Goal: Task Accomplishment & Management: Use online tool/utility

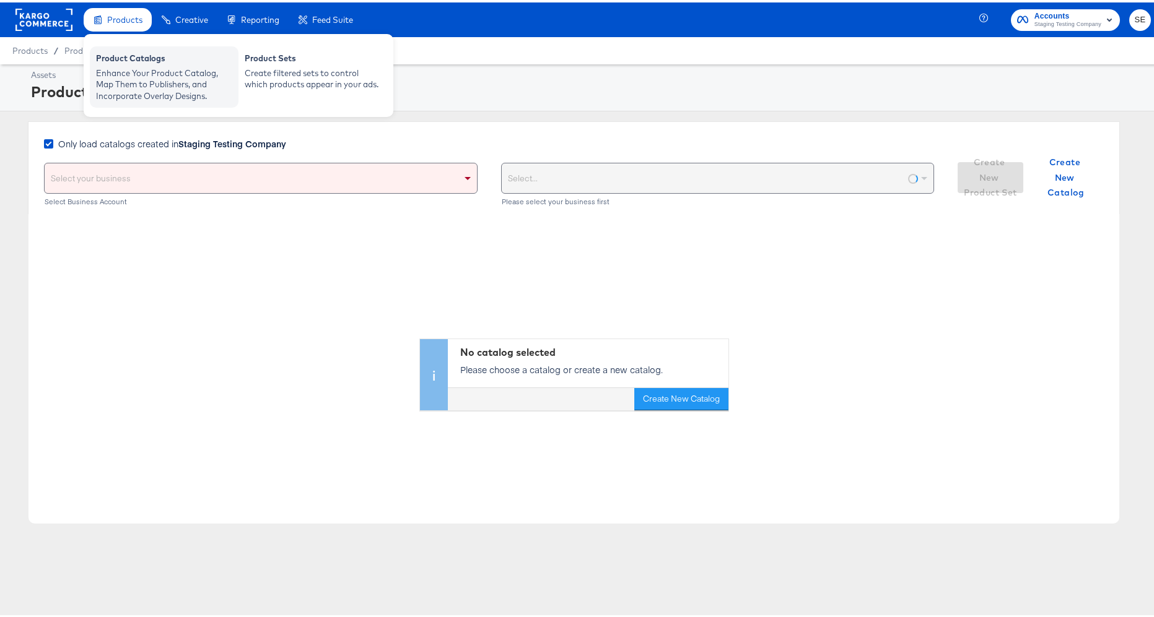
click at [125, 73] on div "Enhance Your Product Catalog, Map Them to Publishers, and Incorporate Overlay D…" at bounding box center [164, 82] width 136 height 35
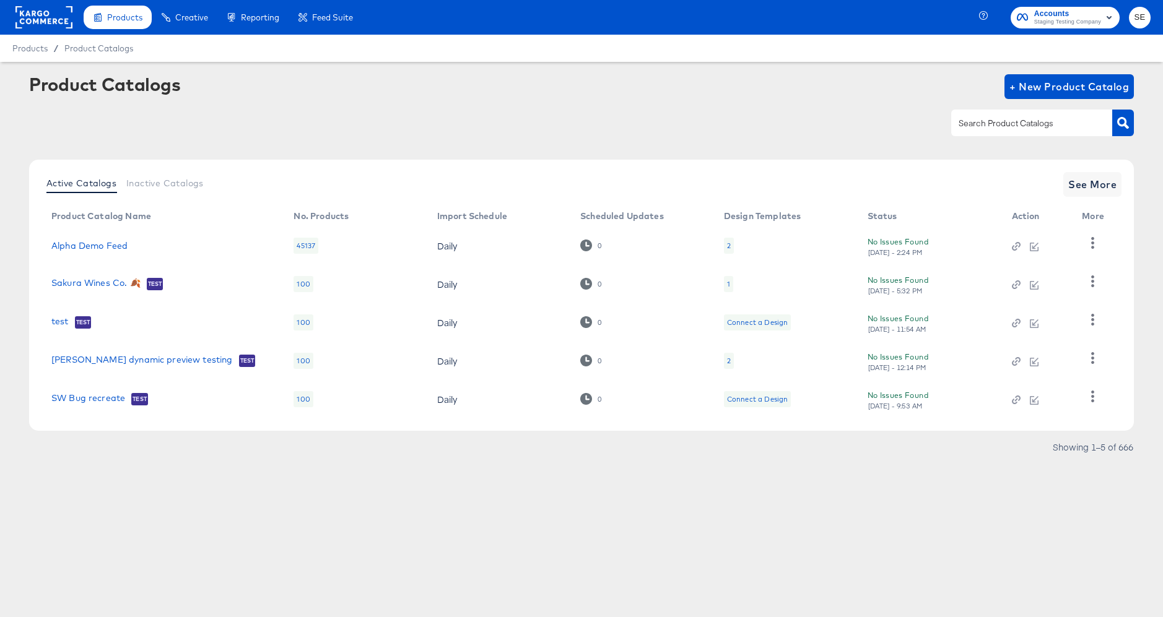
click at [45, 25] on rect at bounding box center [43, 17] width 57 height 22
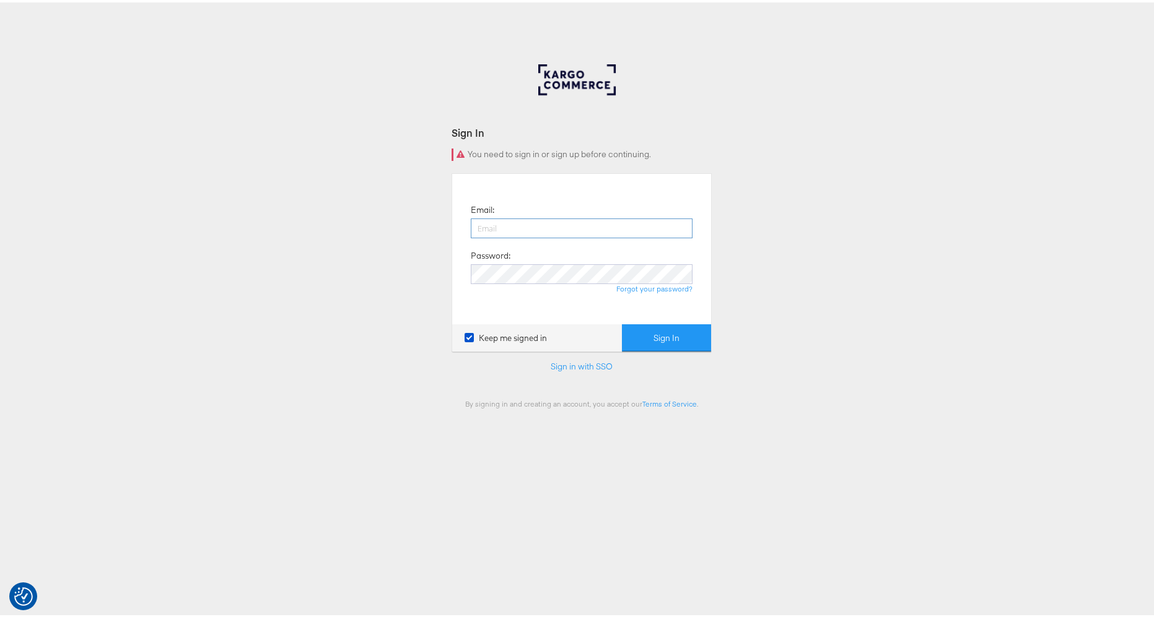
click at [548, 227] on input "email" at bounding box center [582, 226] width 222 height 20
type input "[PERSON_NAME][EMAIL_ADDRESS][DOMAIN_NAME]"
click at [659, 341] on button "Sign In" at bounding box center [666, 336] width 89 height 28
click at [531, 224] on input "[PERSON_NAME][EMAIL_ADDRESS][DOMAIN_NAME]" at bounding box center [582, 226] width 222 height 20
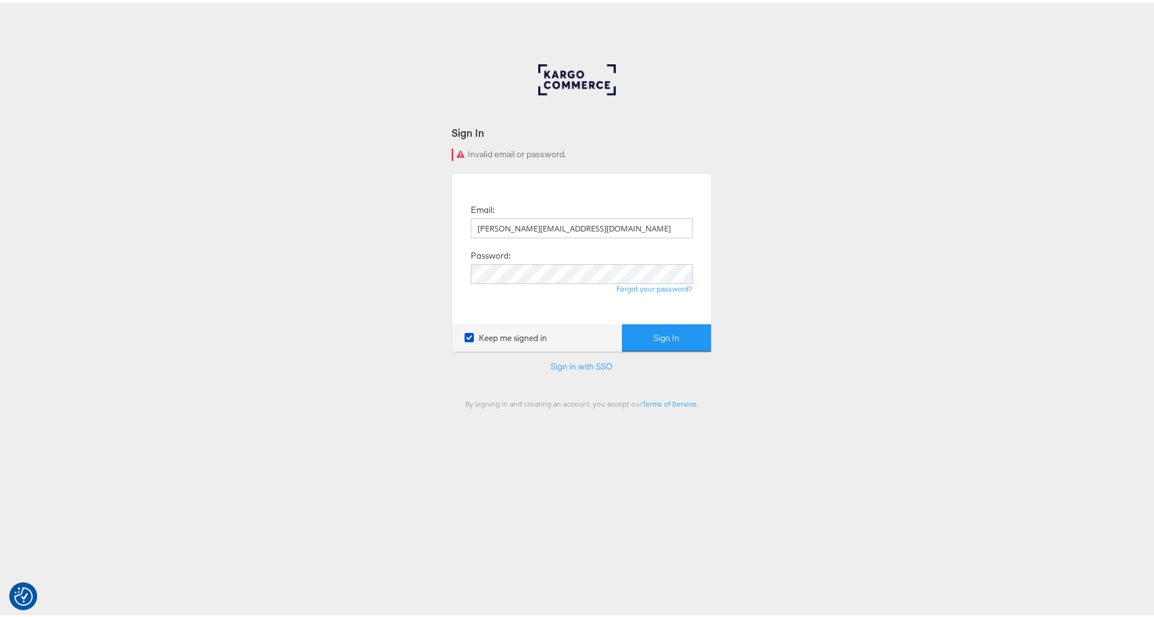
type input "[PERSON_NAME][EMAIL_ADDRESS][DOMAIN_NAME]"
click at [663, 330] on button "Sign In" at bounding box center [666, 336] width 89 height 28
click at [666, 346] on button "Sign In" at bounding box center [666, 336] width 89 height 28
click at [557, 223] on input "[PERSON_NAME][EMAIL_ADDRESS][DOMAIN_NAME]" at bounding box center [582, 226] width 222 height 20
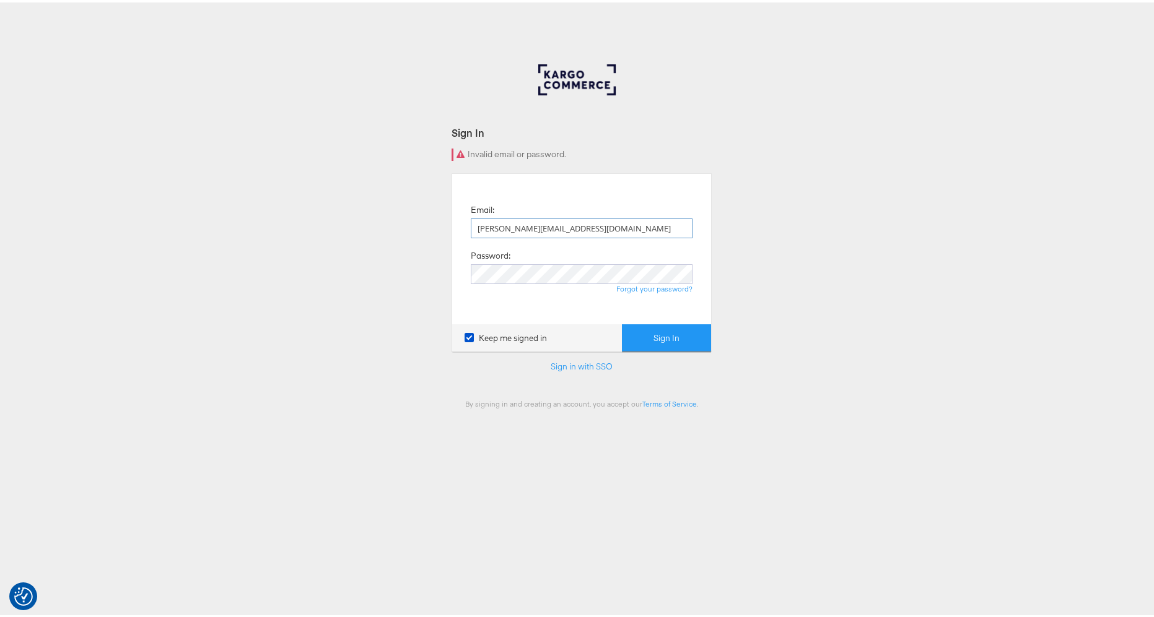
type input "[PERSON_NAME][EMAIL_ADDRESS][DOMAIN_NAME]"
click at [663, 326] on button "Sign In" at bounding box center [666, 336] width 89 height 28
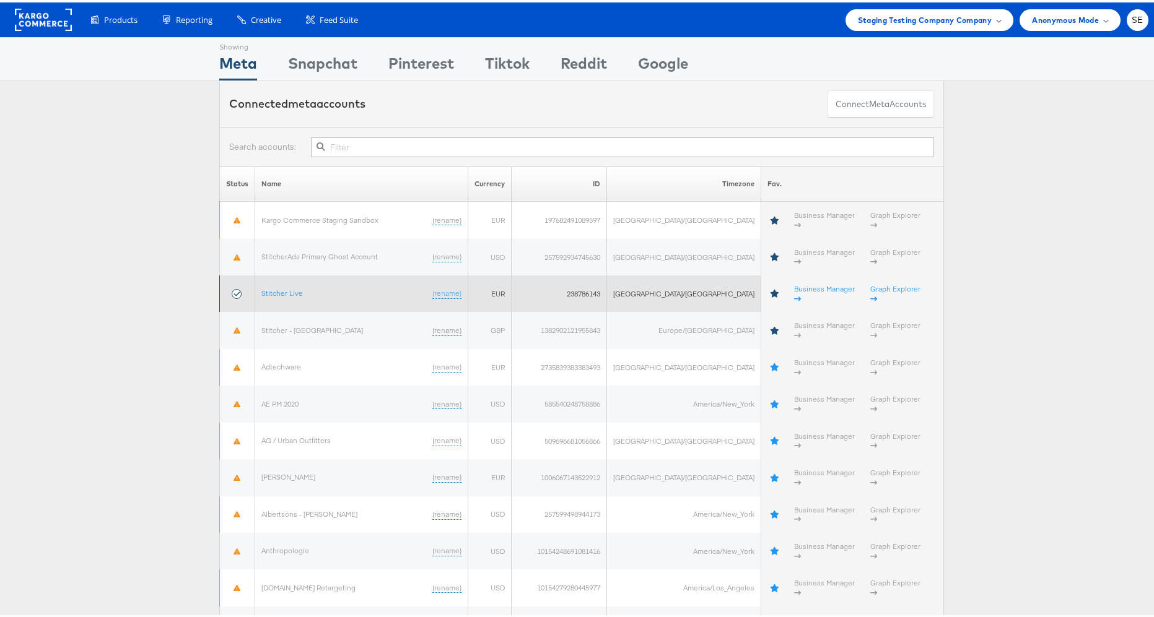
click at [274, 273] on td "Stitcher Live (rename)" at bounding box center [361, 291] width 213 height 37
click at [277, 286] on link "Stitcher Live" at bounding box center [281, 290] width 41 height 9
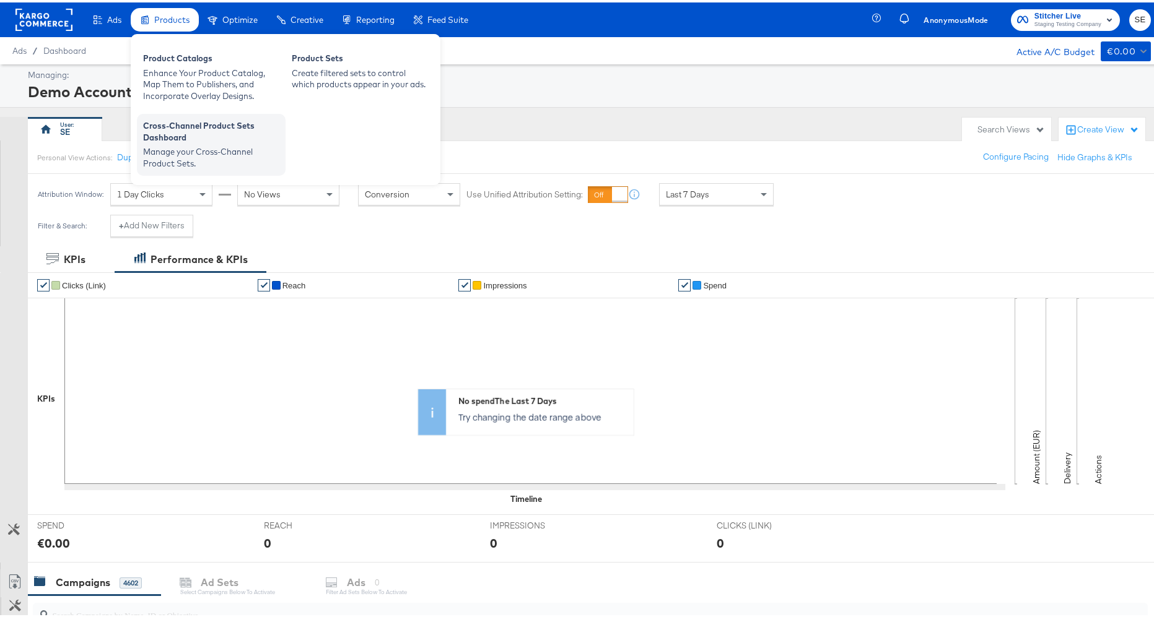
click at [185, 144] on div "Manage your Cross-Channel Product Sets." at bounding box center [211, 155] width 136 height 23
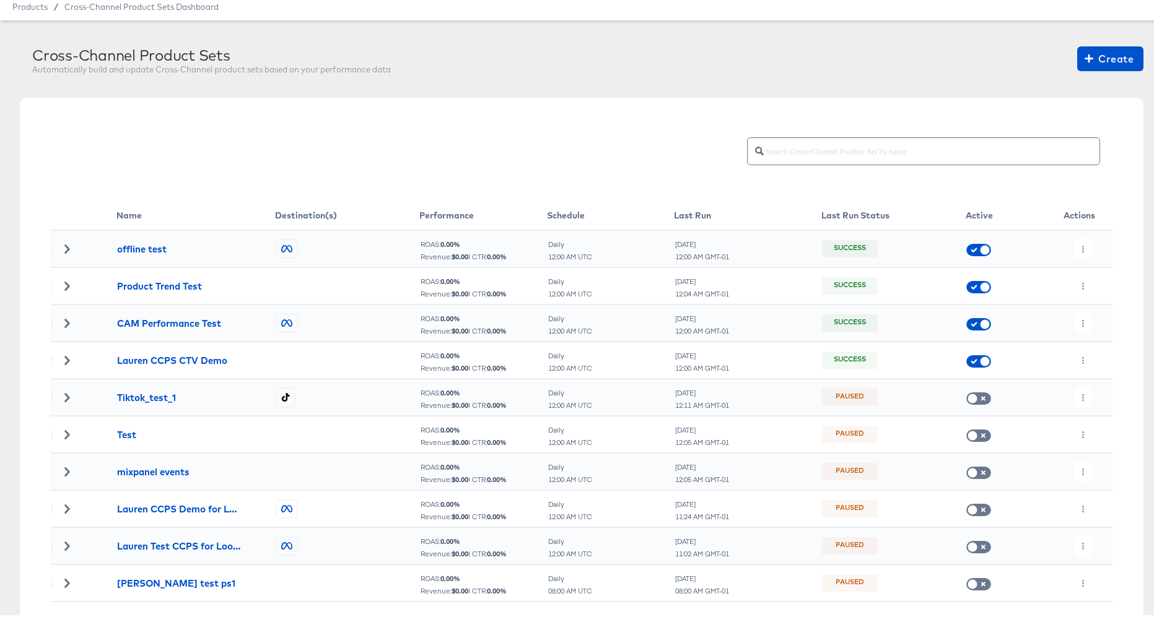
scroll to position [68, 0]
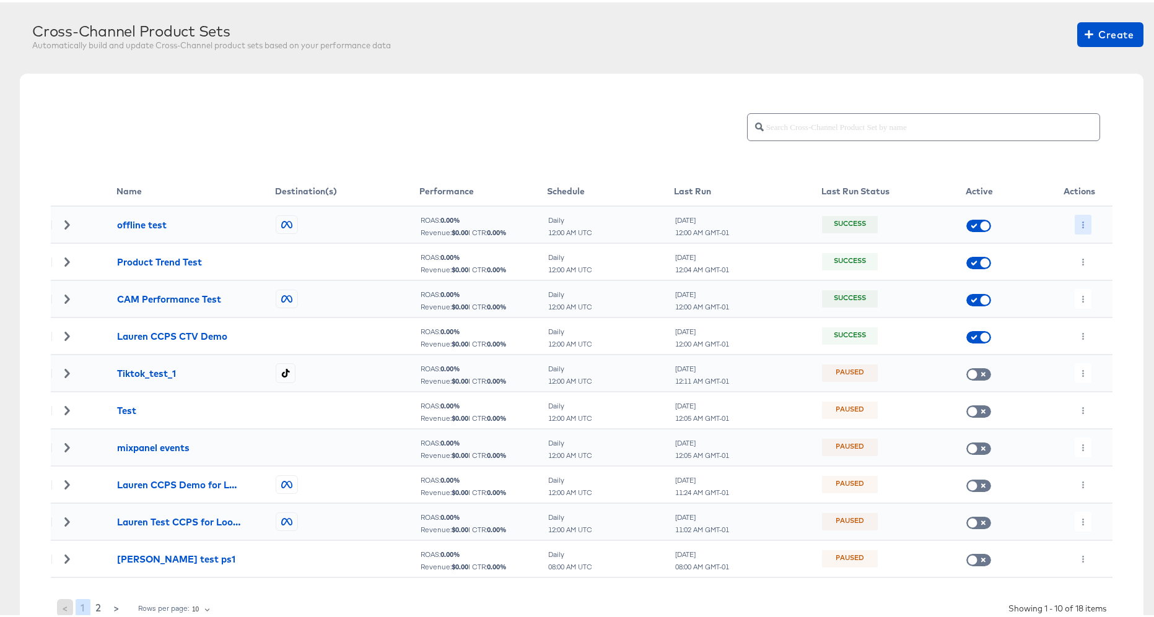
click at [1082, 220] on button "button" at bounding box center [1082, 222] width 17 height 20
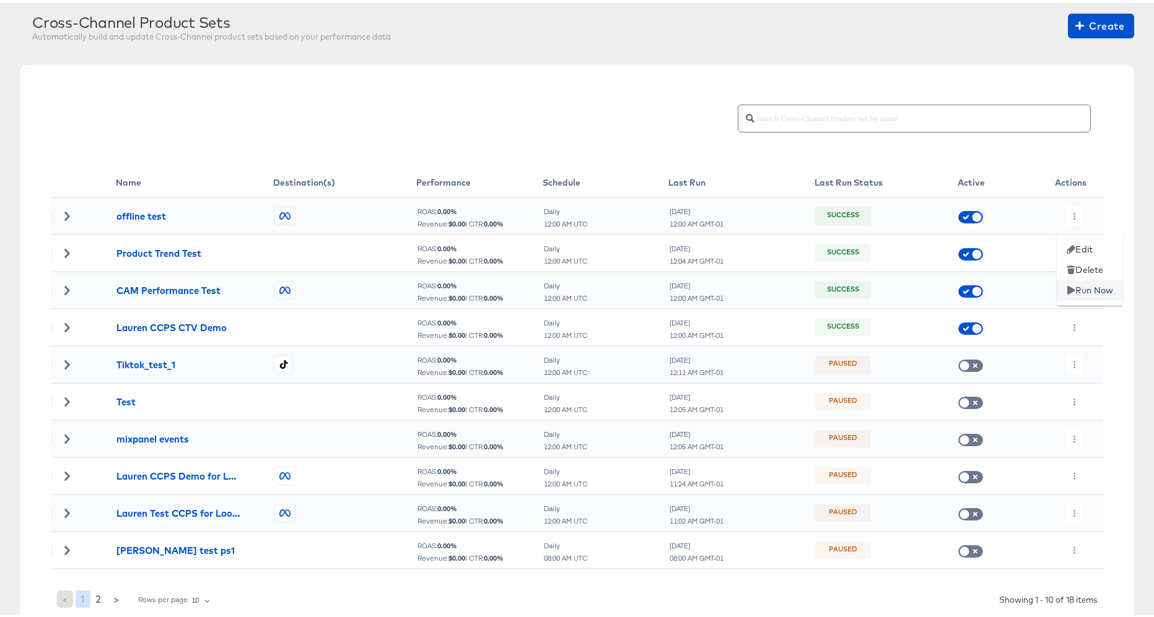
scroll to position [160, 0]
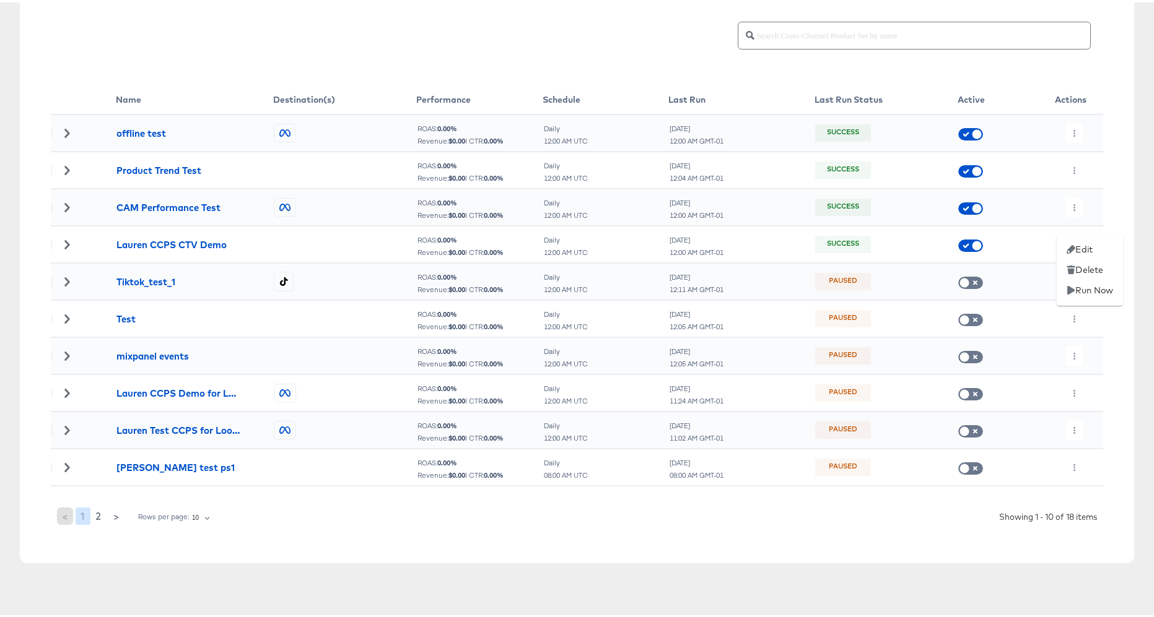
click at [1097, 149] on div at bounding box center [581, 308] width 1163 height 617
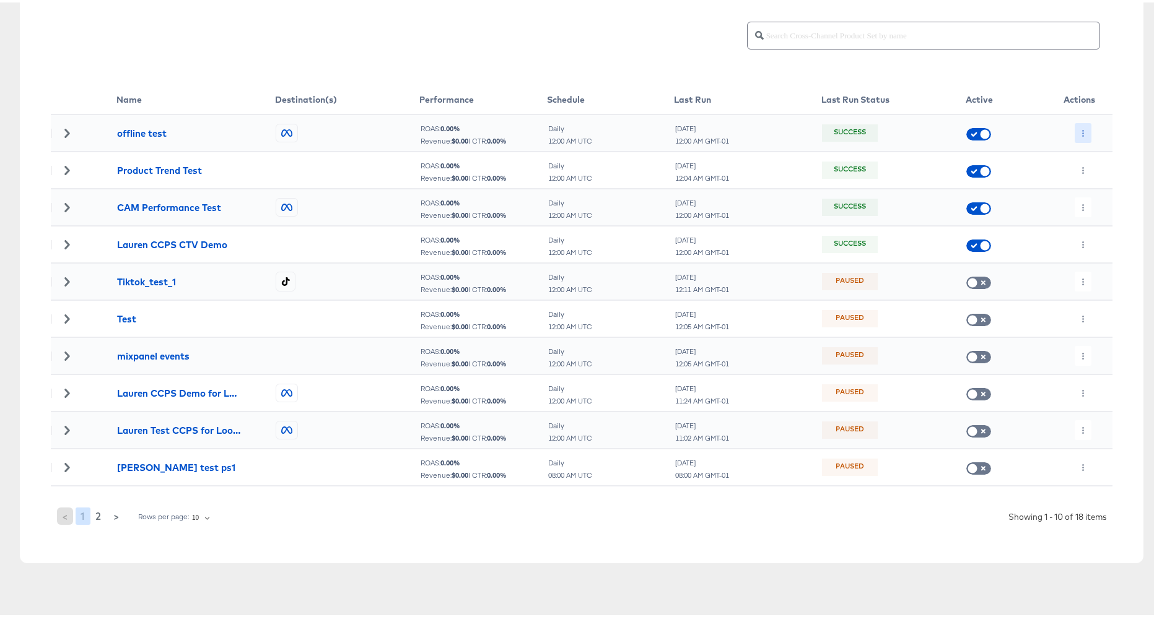
click at [1074, 128] on button "button" at bounding box center [1082, 131] width 17 height 20
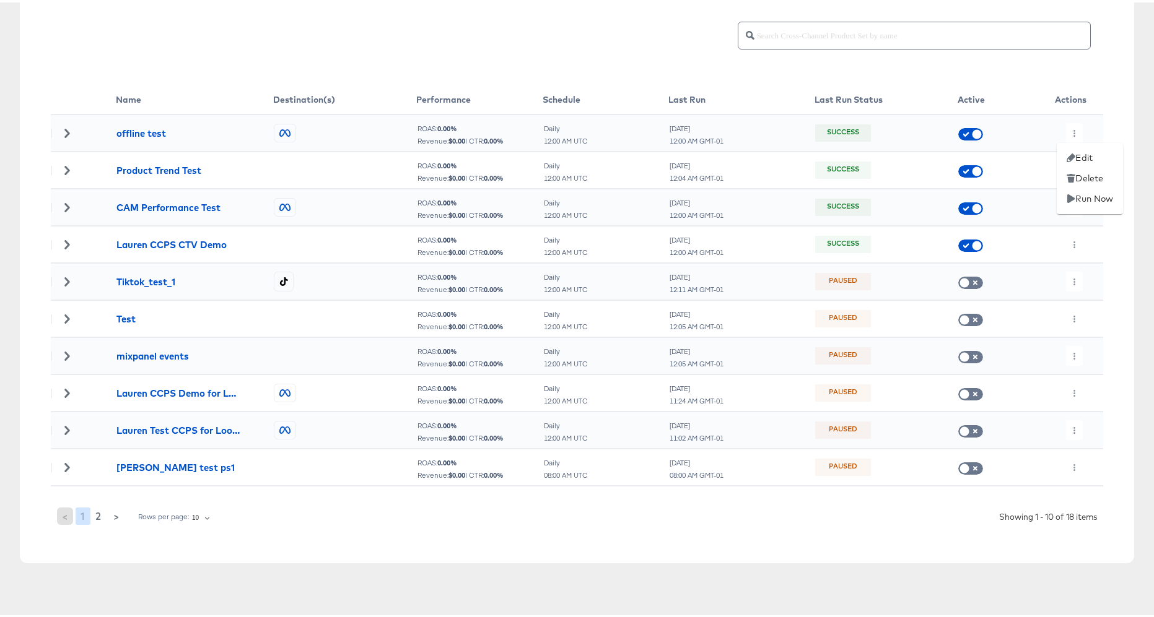
click at [1118, 117] on div at bounding box center [581, 308] width 1163 height 617
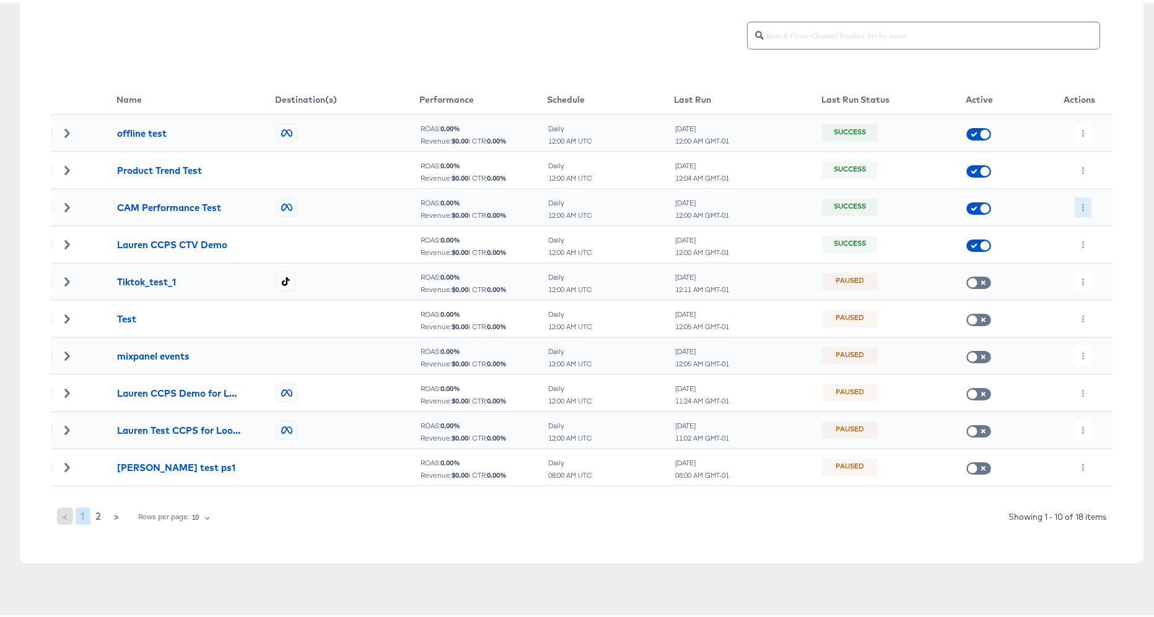
click at [1079, 203] on icon "button" at bounding box center [1082, 205] width 7 height 7
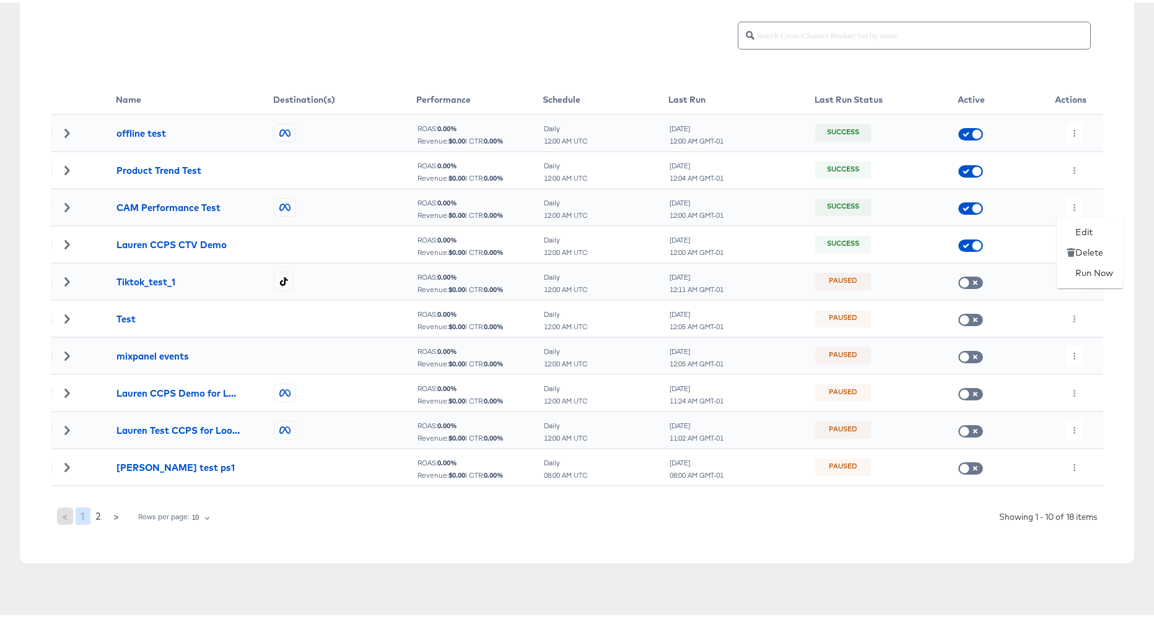
drag, startPoint x: 1131, startPoint y: 334, endPoint x: 1104, endPoint y: 281, distance: 59.0
click at [1131, 333] on div at bounding box center [581, 308] width 1163 height 617
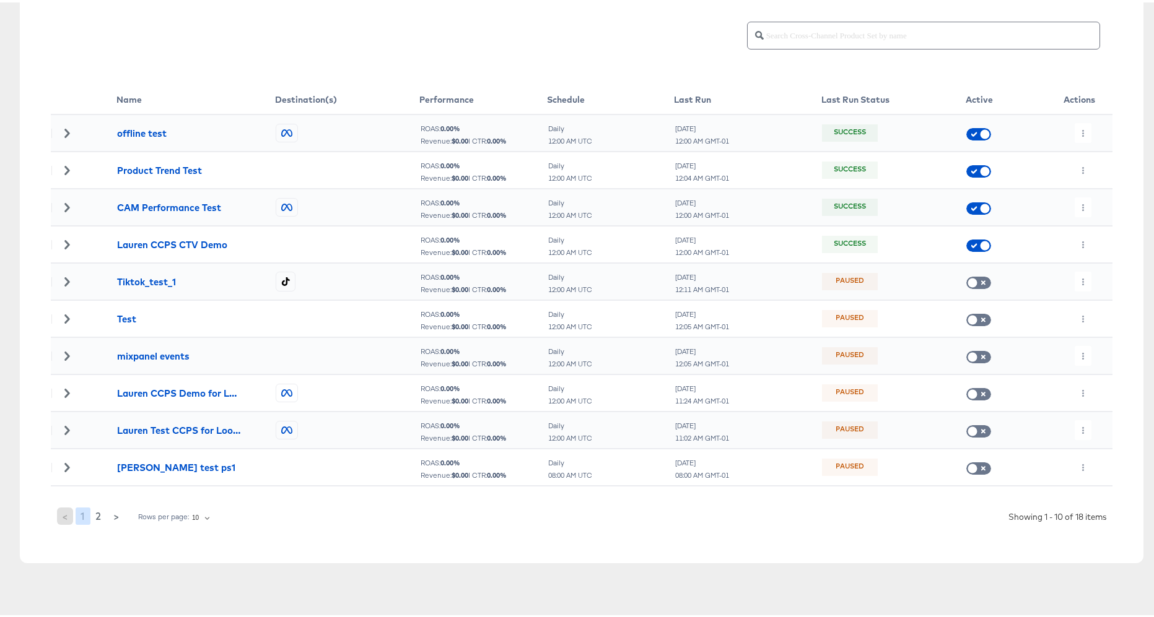
click at [1078, 186] on td at bounding box center [1080, 204] width 66 height 37
click at [1079, 204] on icon "button" at bounding box center [1082, 205] width 7 height 7
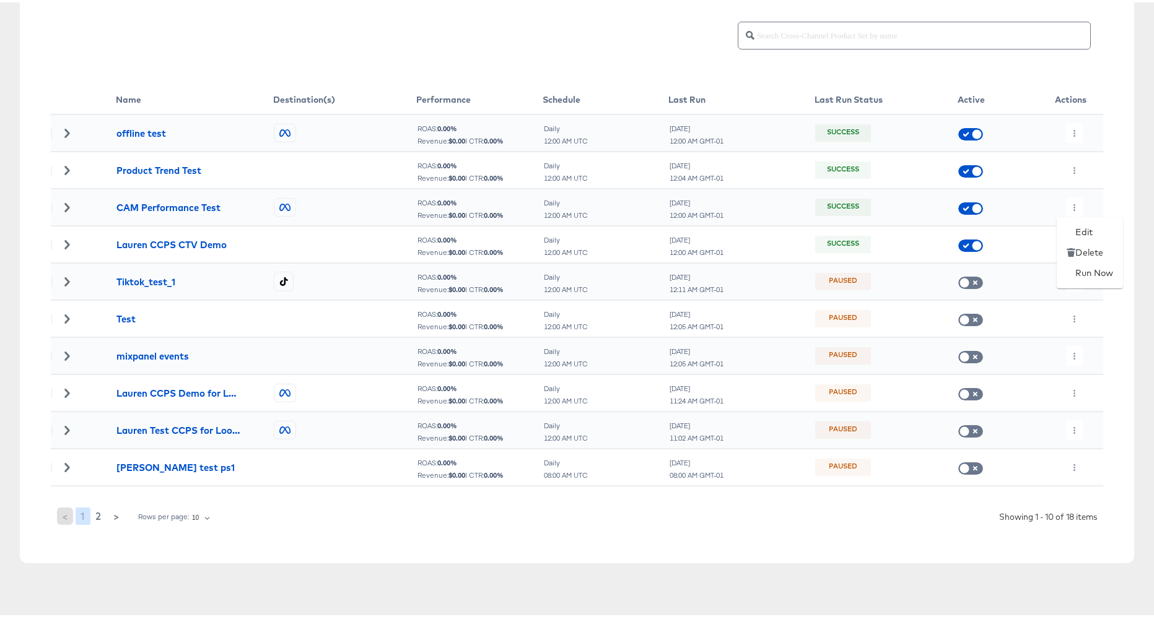
click at [1103, 150] on div at bounding box center [581, 308] width 1163 height 617
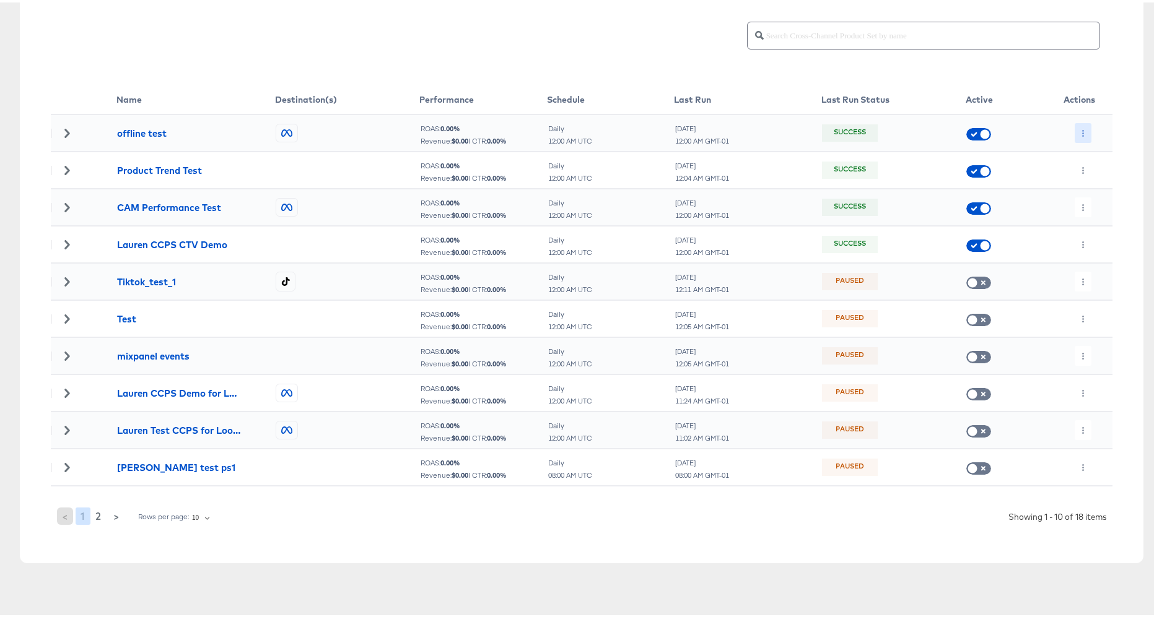
click at [1075, 123] on button "button" at bounding box center [1082, 131] width 17 height 20
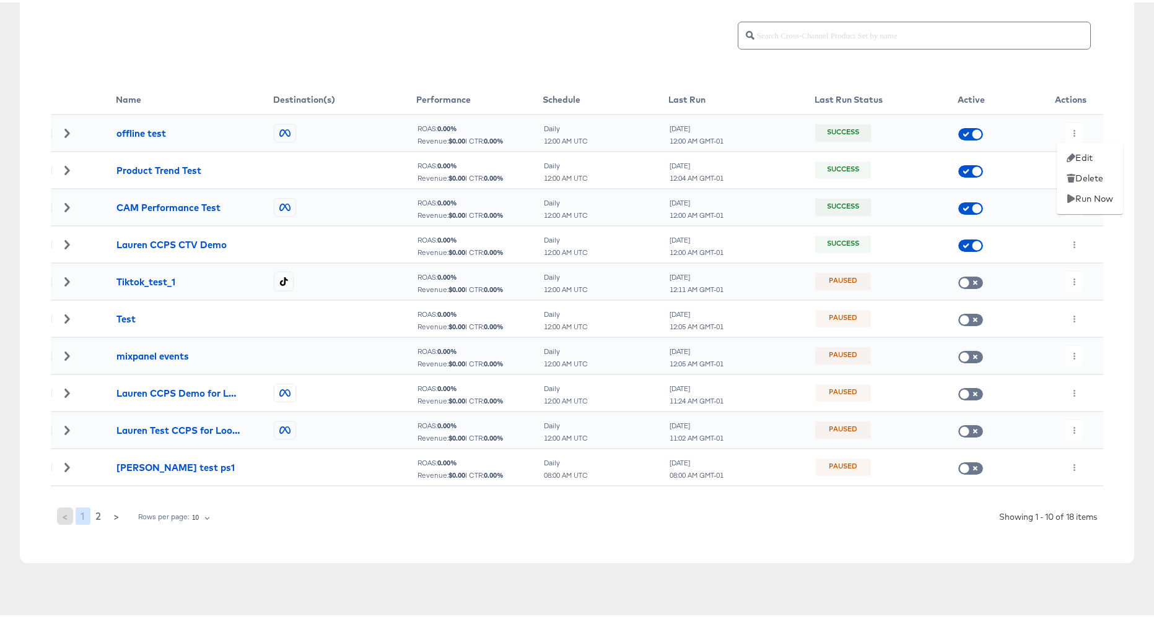
click at [1105, 121] on div at bounding box center [581, 308] width 1163 height 617
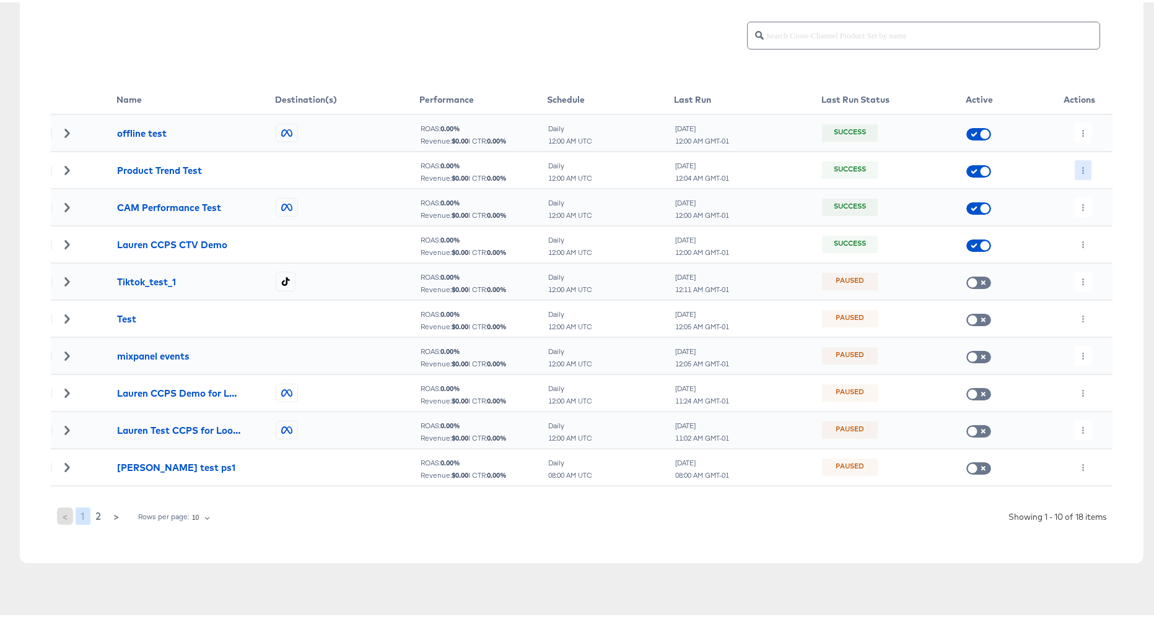
click at [1079, 169] on icon "button" at bounding box center [1082, 168] width 7 height 7
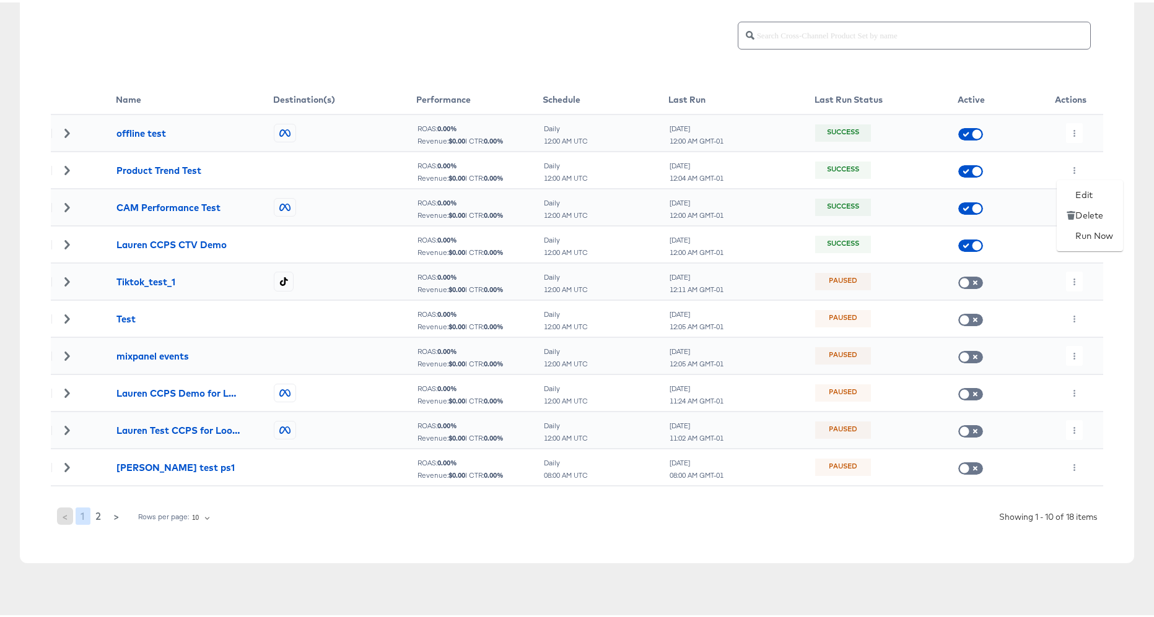
drag, startPoint x: 1120, startPoint y: 157, endPoint x: 1105, endPoint y: 172, distance: 21.5
click at [1120, 157] on div at bounding box center [581, 308] width 1163 height 617
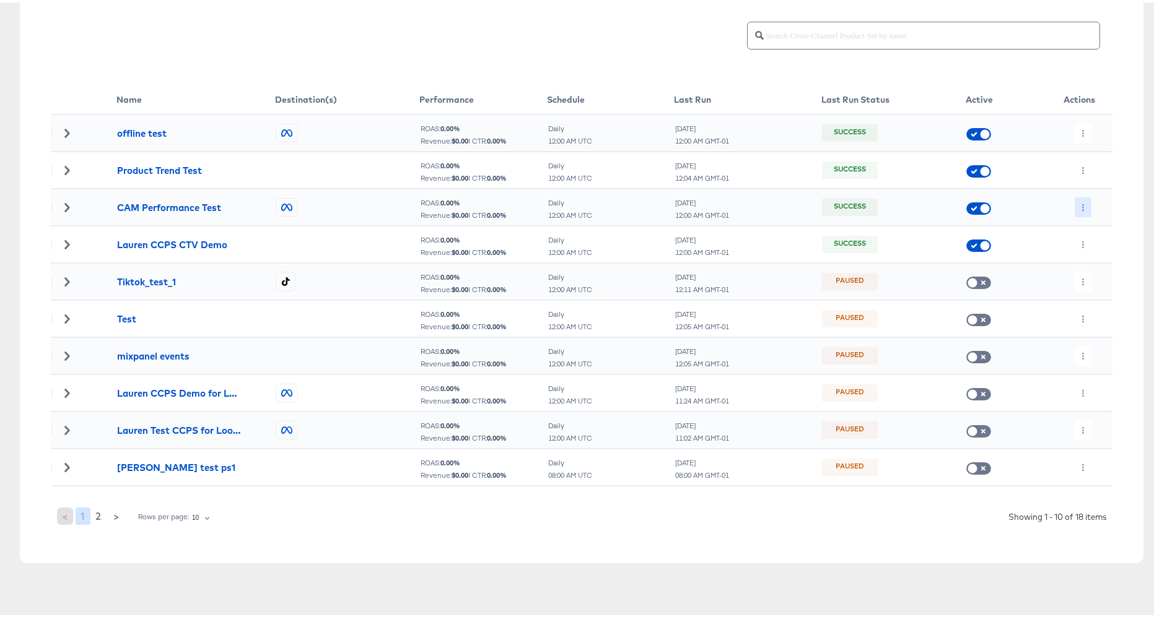
click at [1079, 203] on button "button" at bounding box center [1082, 205] width 17 height 20
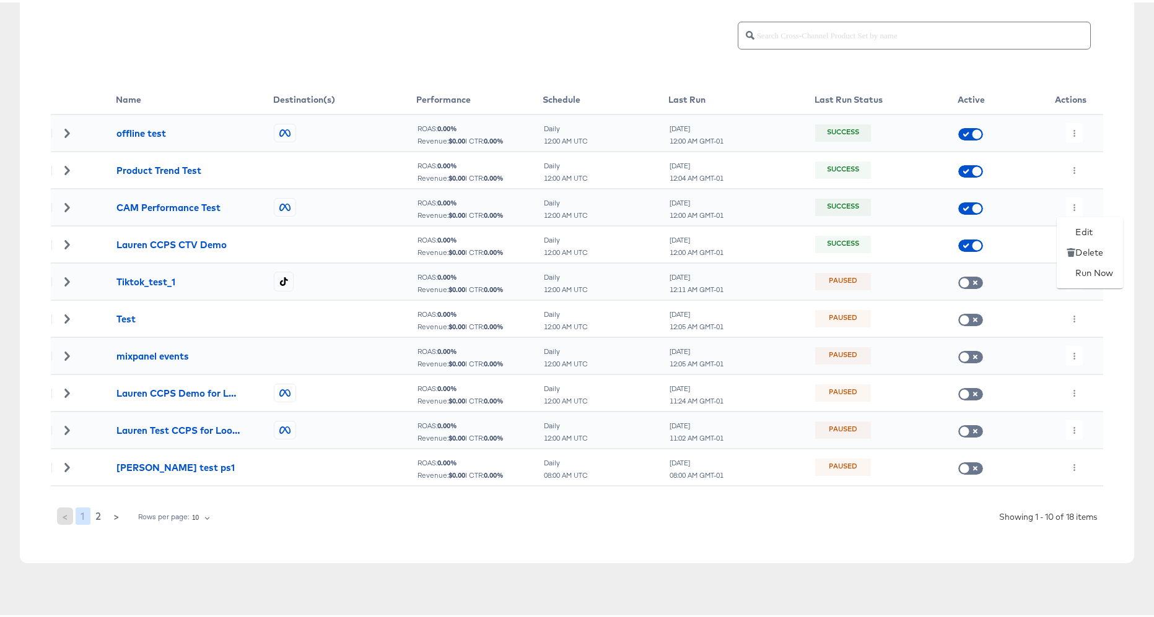
click at [1128, 173] on div at bounding box center [581, 308] width 1163 height 617
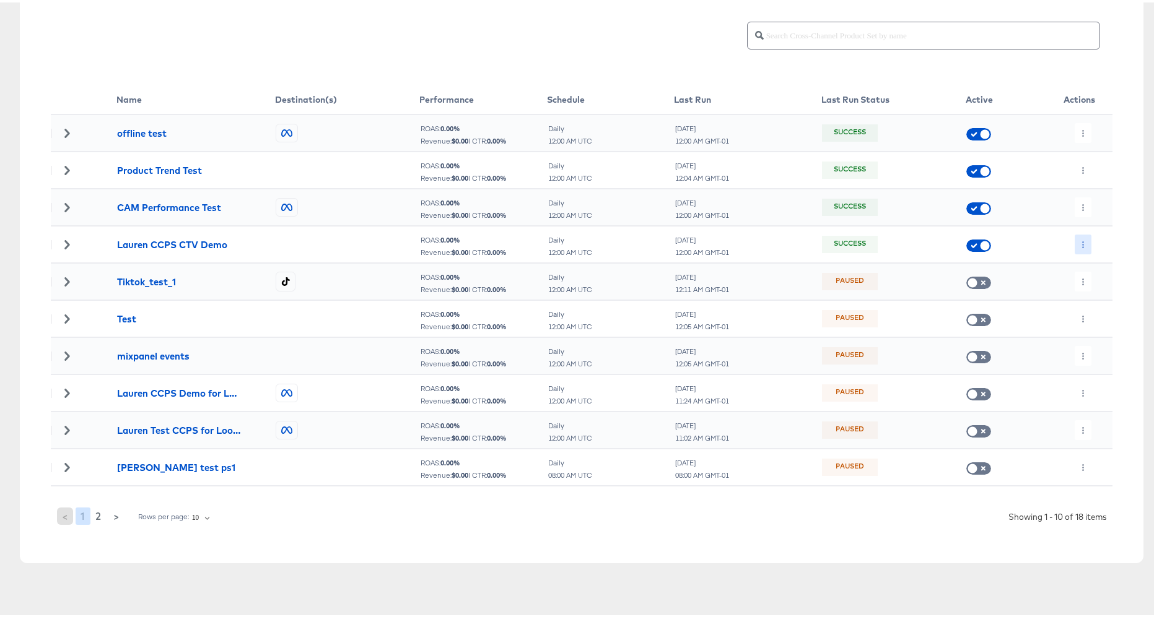
click at [1079, 240] on icon "button" at bounding box center [1082, 242] width 7 height 7
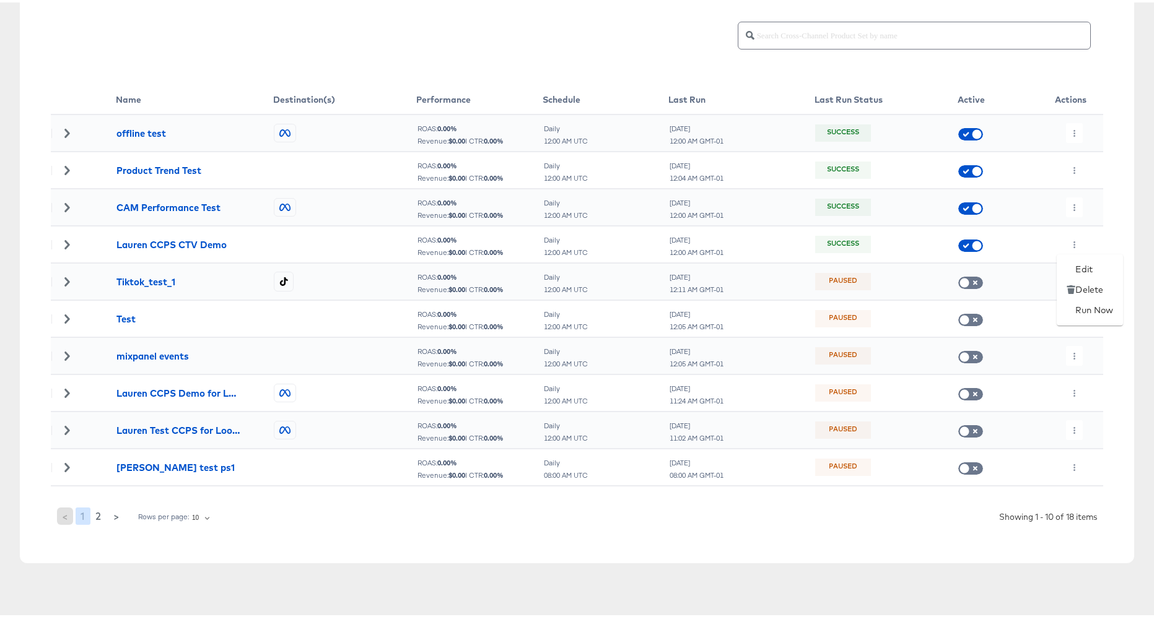
click at [1132, 209] on div at bounding box center [581, 308] width 1163 height 617
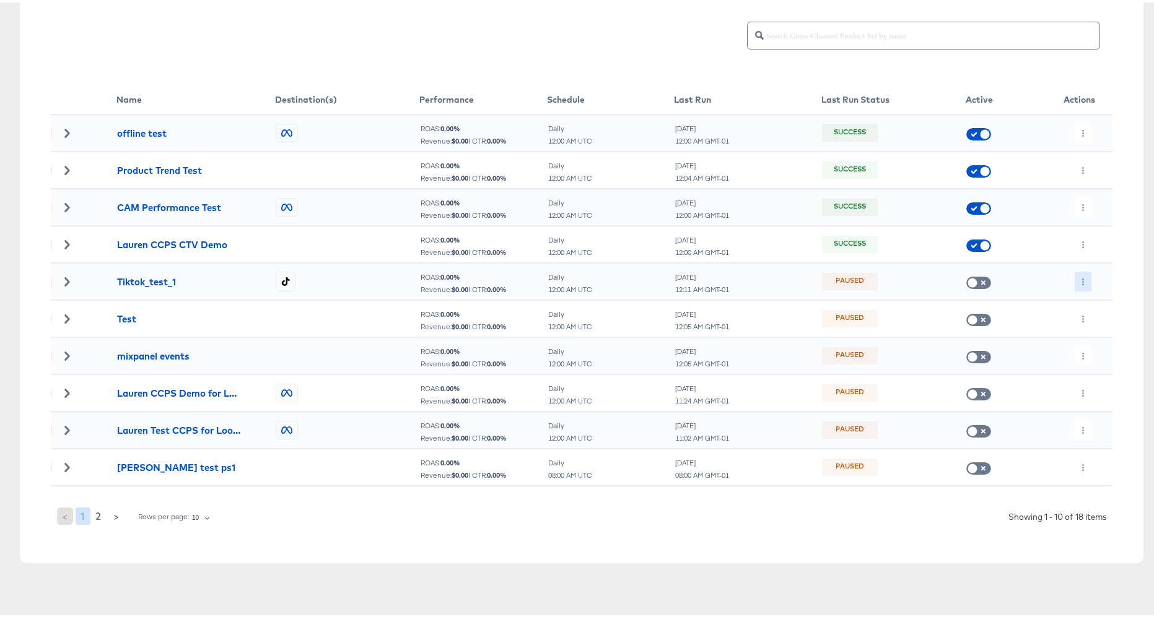
click at [1079, 277] on icon "button" at bounding box center [1082, 279] width 7 height 7
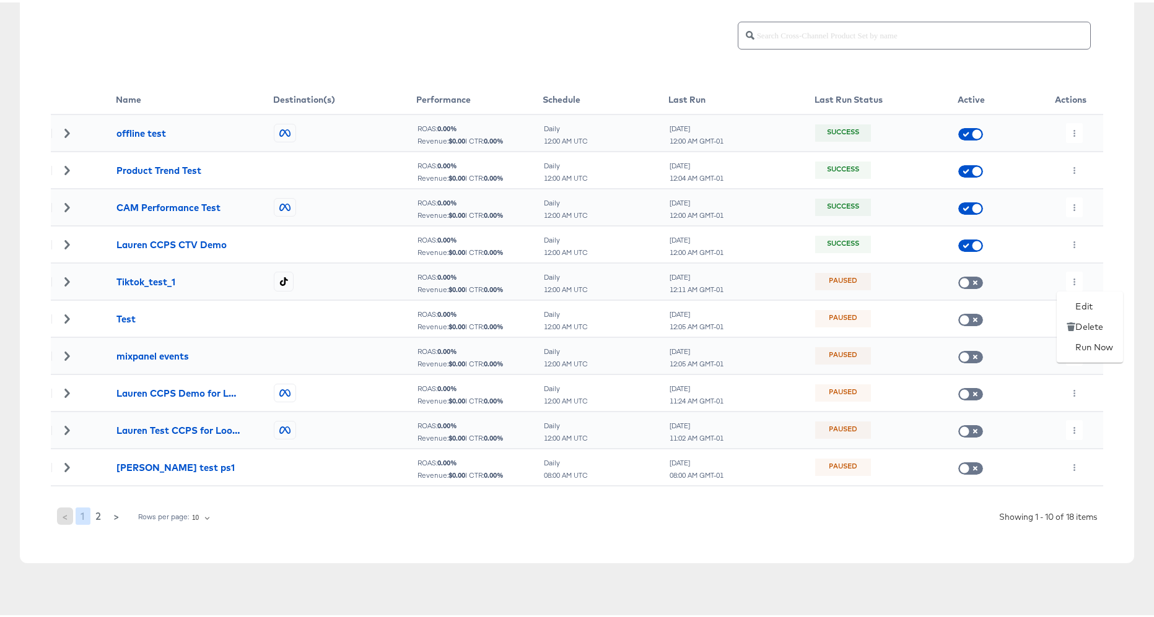
click at [1119, 214] on div at bounding box center [581, 308] width 1163 height 617
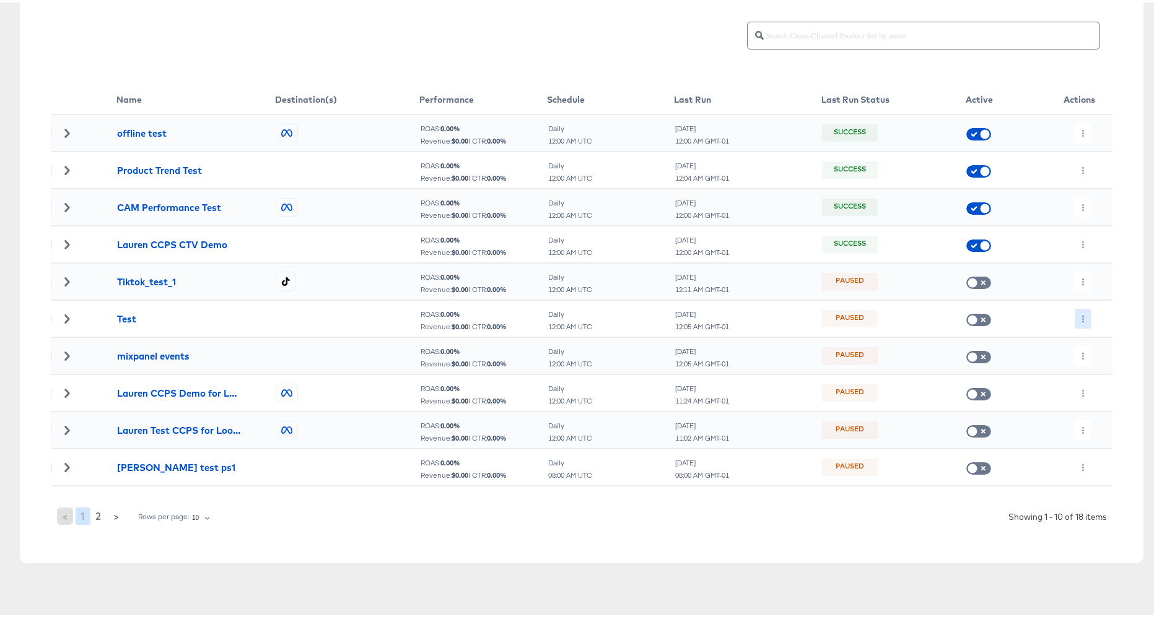
click at [1079, 313] on icon "button" at bounding box center [1082, 316] width 7 height 7
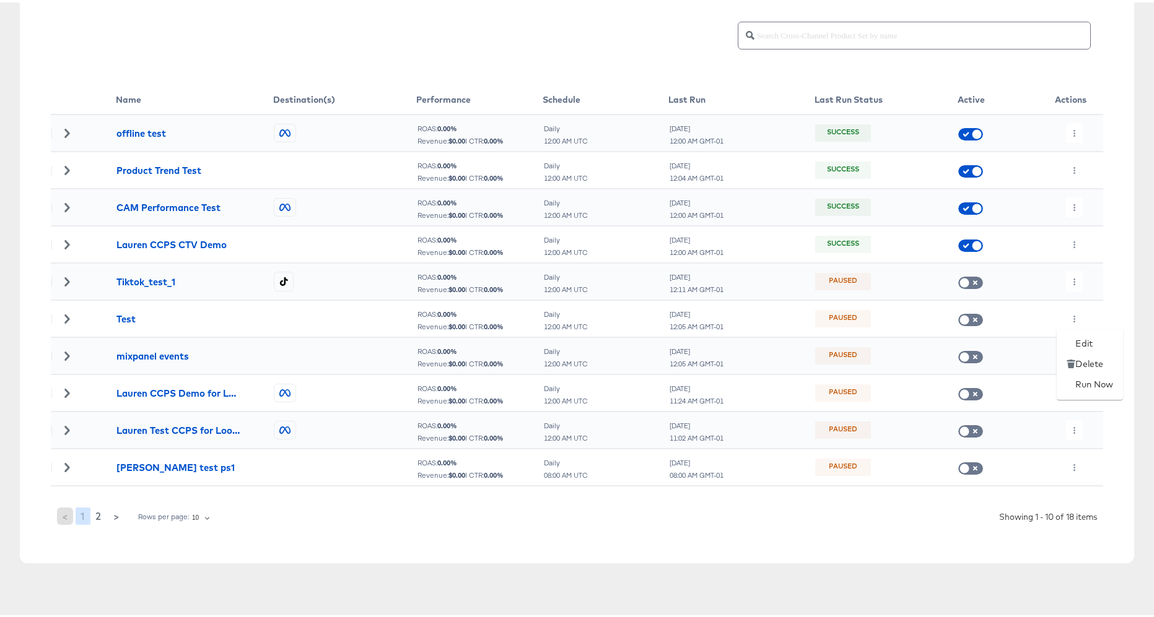
click at [1068, 430] on div at bounding box center [581, 308] width 1163 height 617
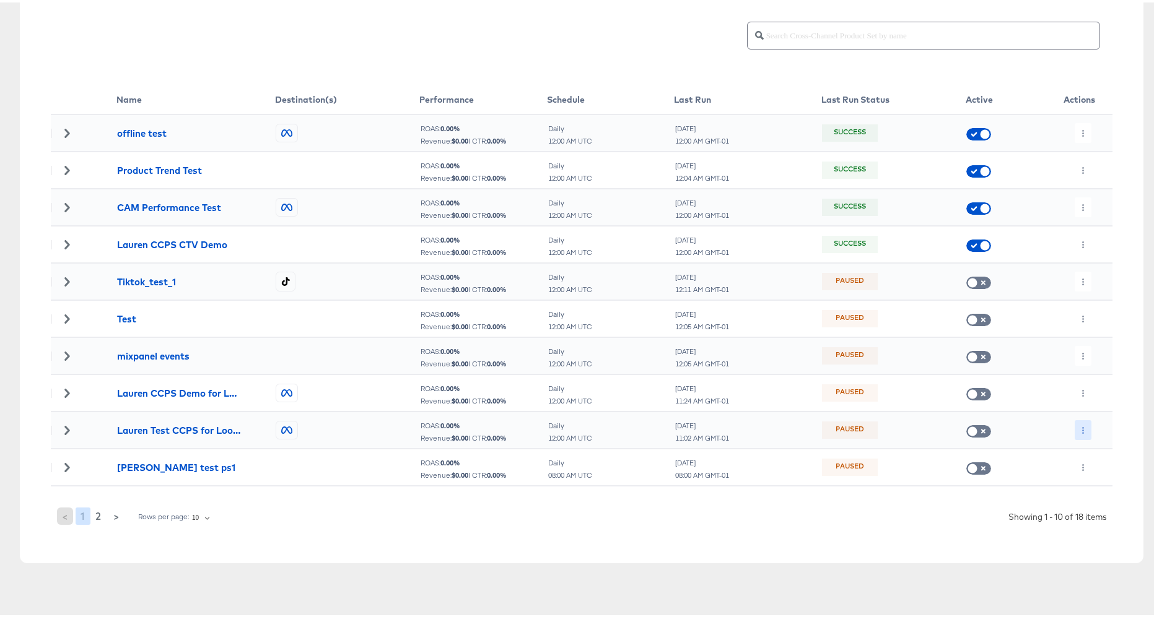
click at [1079, 426] on icon "button" at bounding box center [1082, 428] width 7 height 7
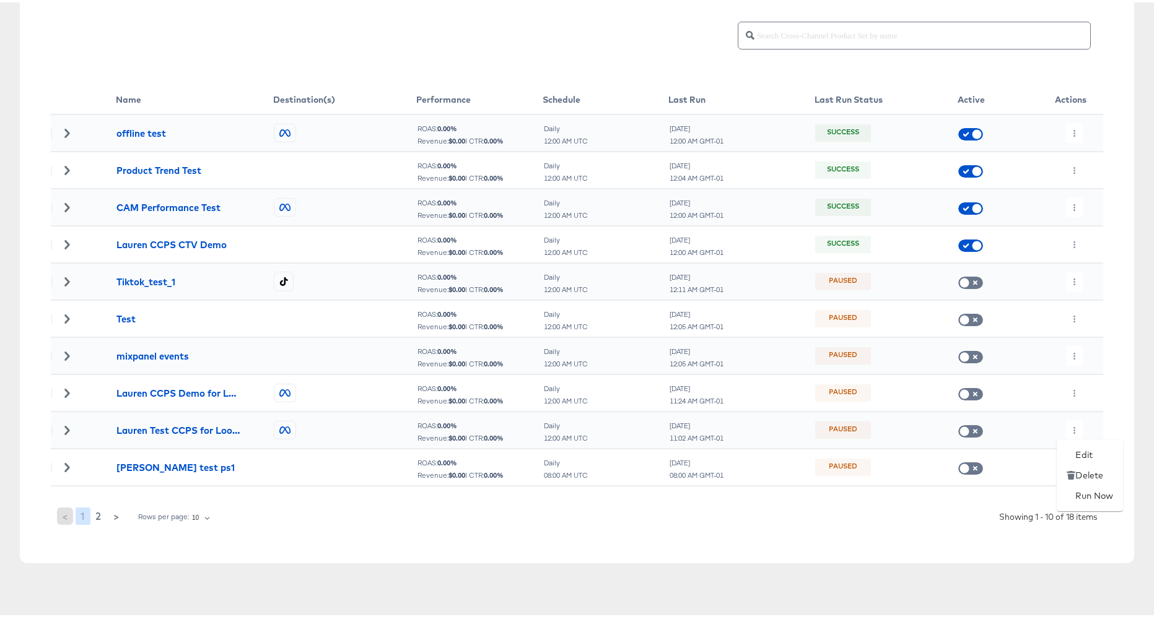
click at [1065, 307] on div at bounding box center [581, 308] width 1163 height 617
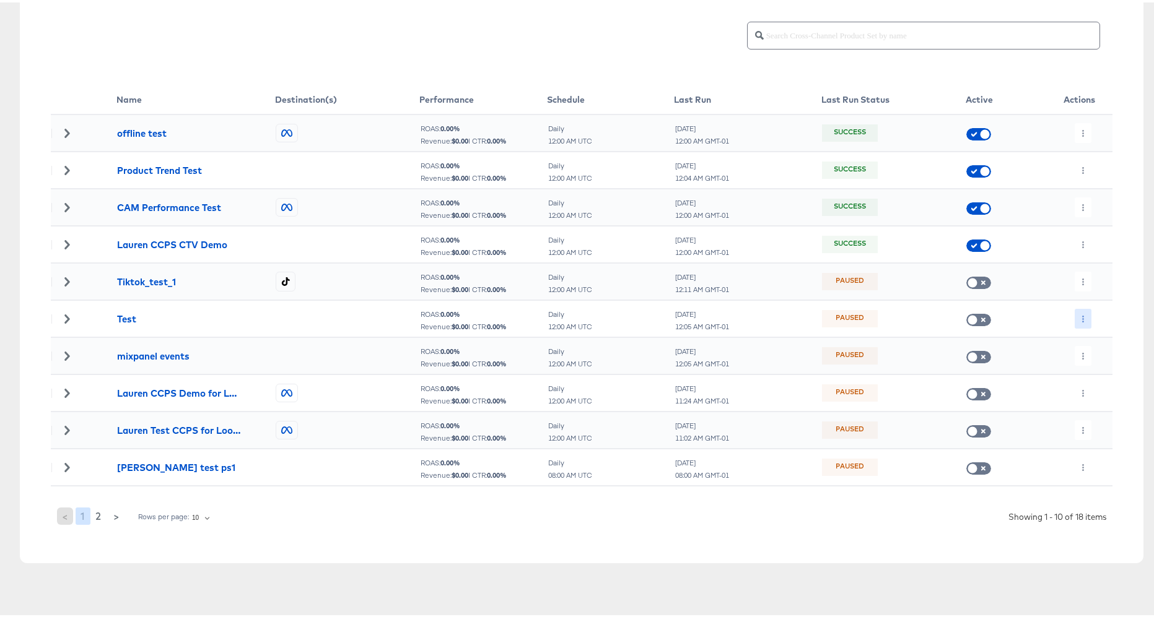
click at [1074, 312] on button "button" at bounding box center [1082, 317] width 17 height 20
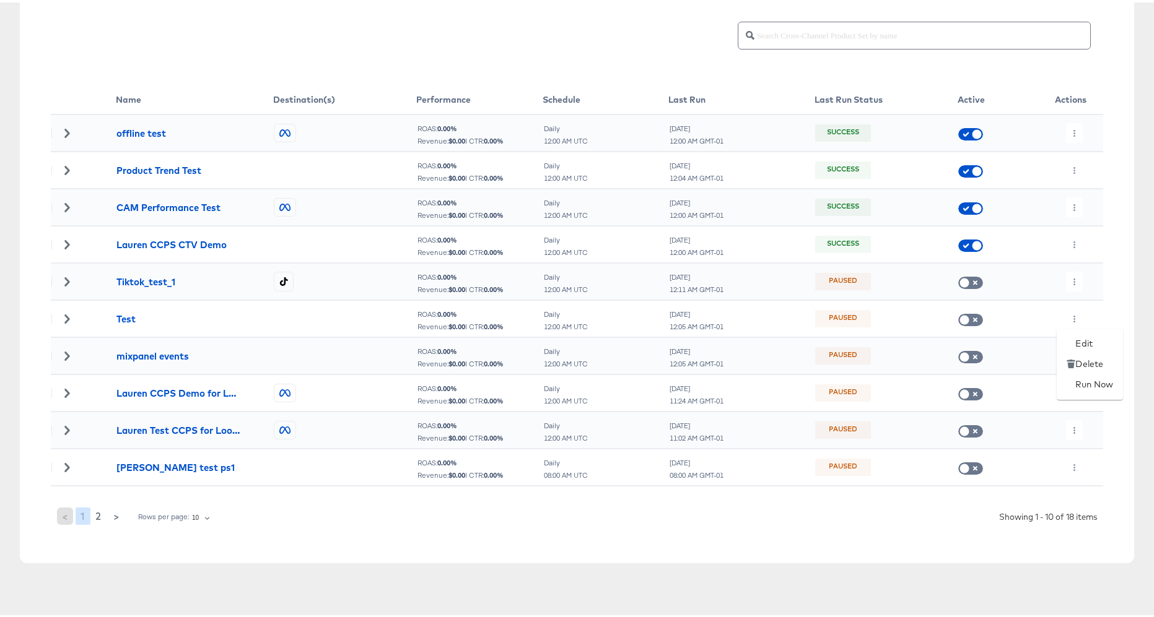
click at [1100, 275] on div at bounding box center [581, 308] width 1163 height 617
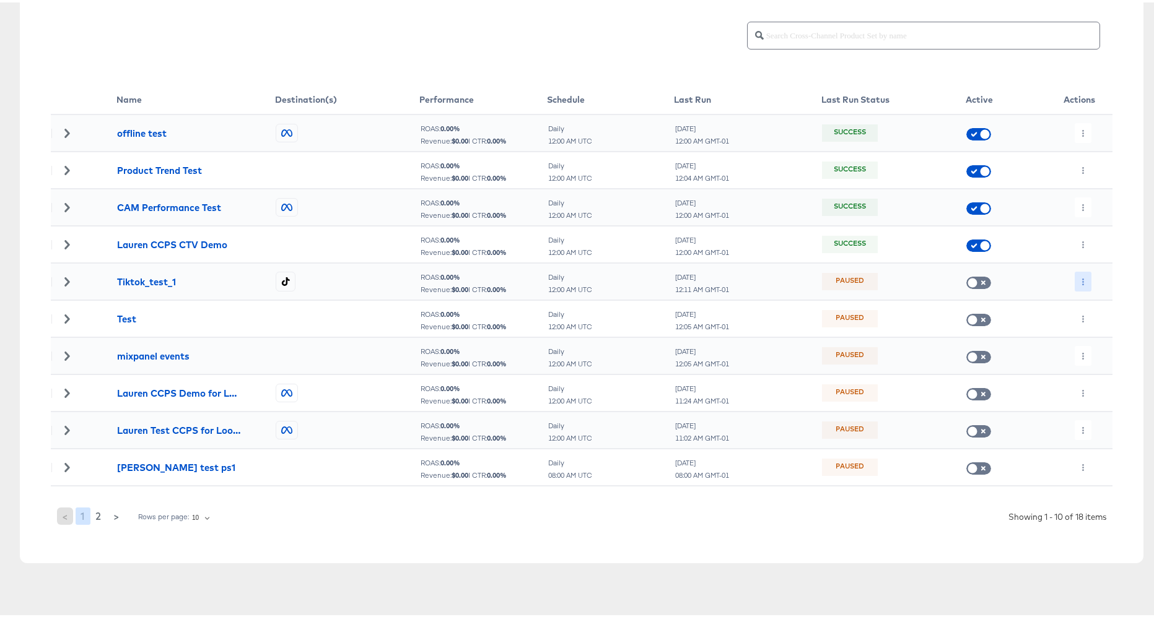
click at [1079, 281] on button "button" at bounding box center [1082, 279] width 17 height 20
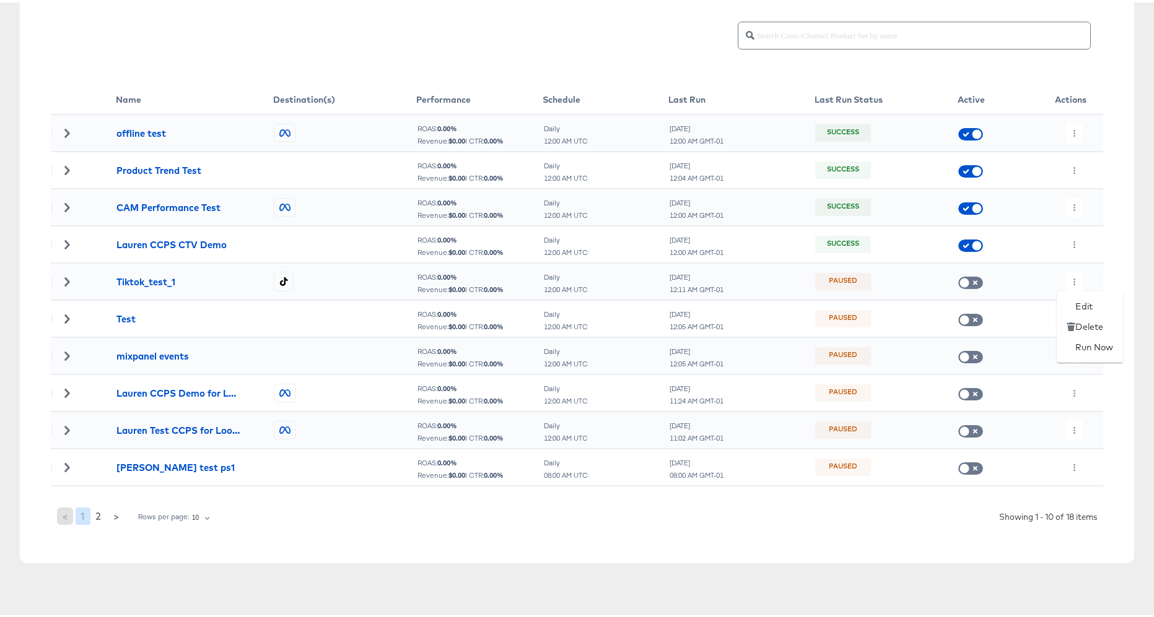
click at [1107, 255] on div at bounding box center [581, 308] width 1163 height 617
